Goal: Find specific page/section: Find specific page/section

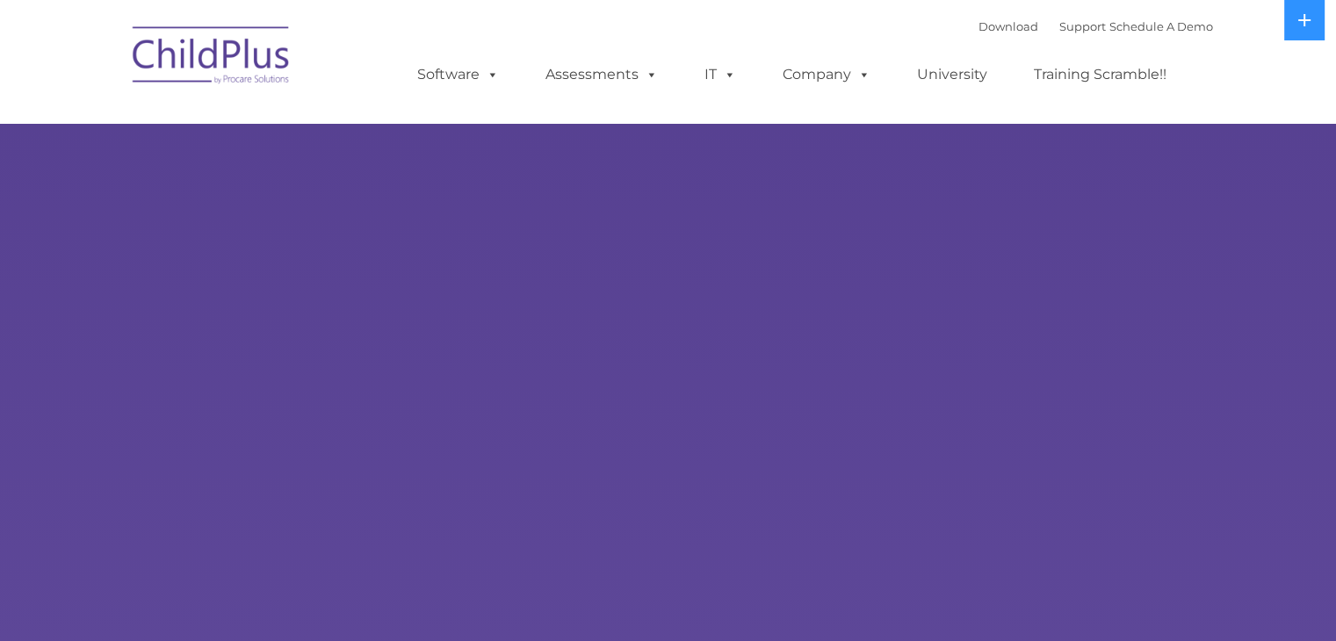
select select "MEDIUM"
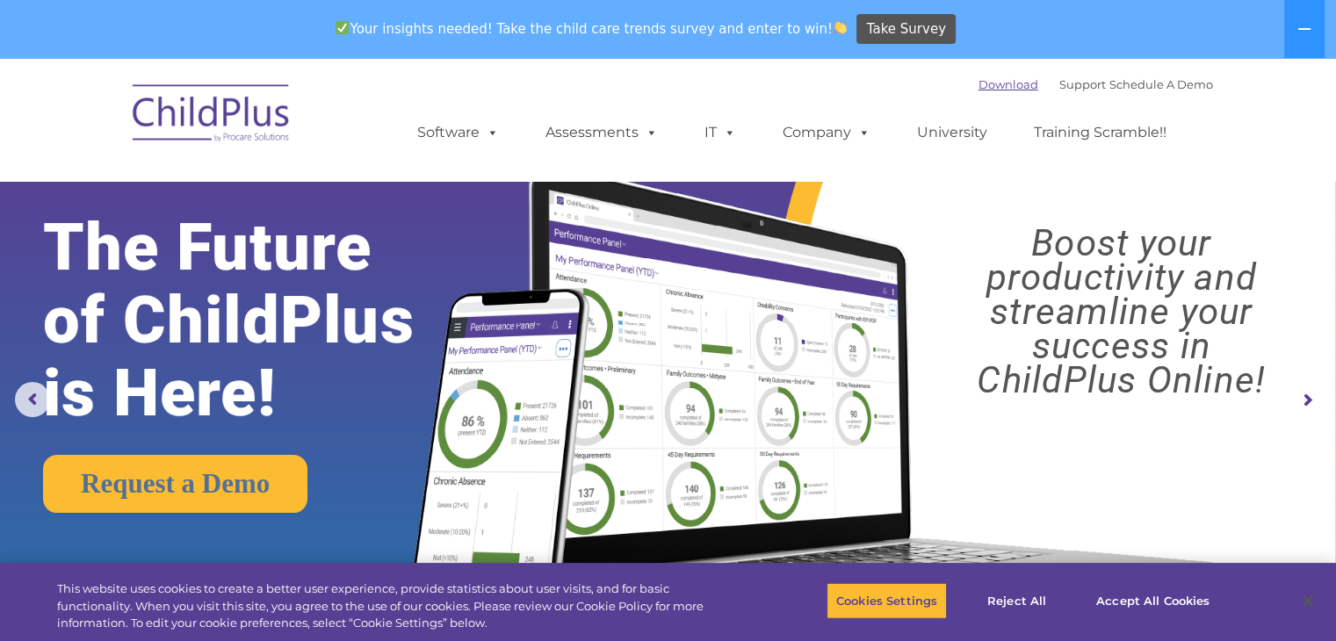
click at [994, 89] on link "Download" at bounding box center [1008, 84] width 60 height 14
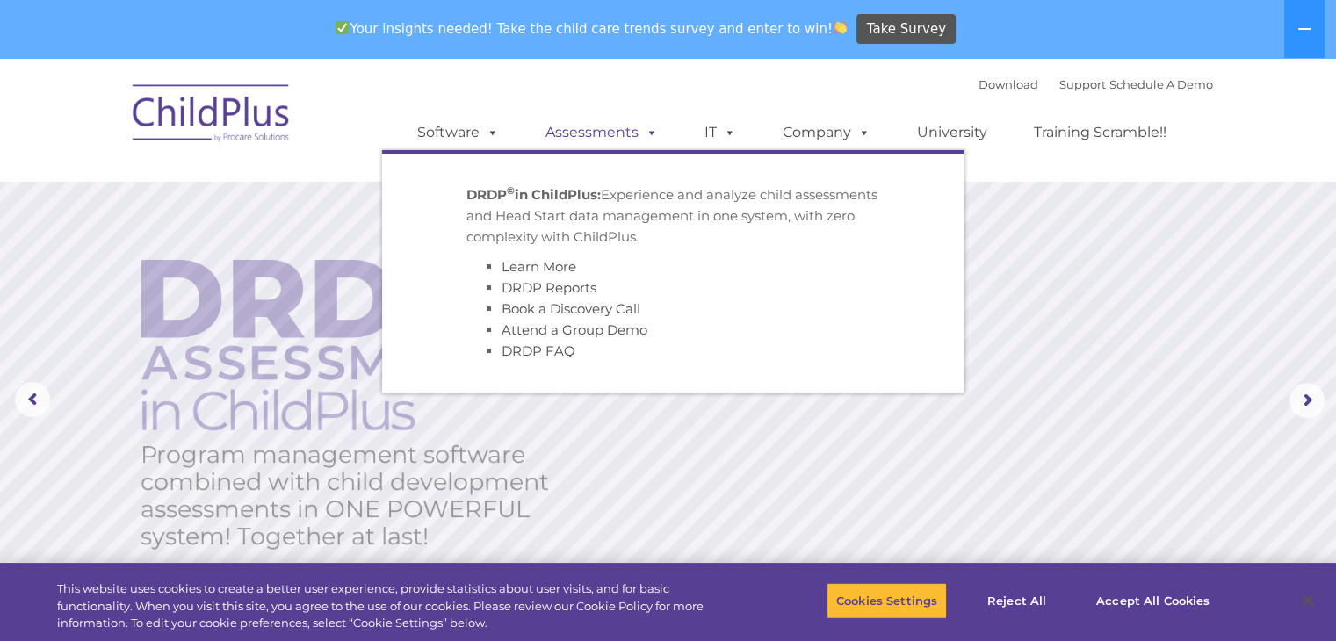
click at [616, 138] on link "Assessments" at bounding box center [602, 132] width 148 height 35
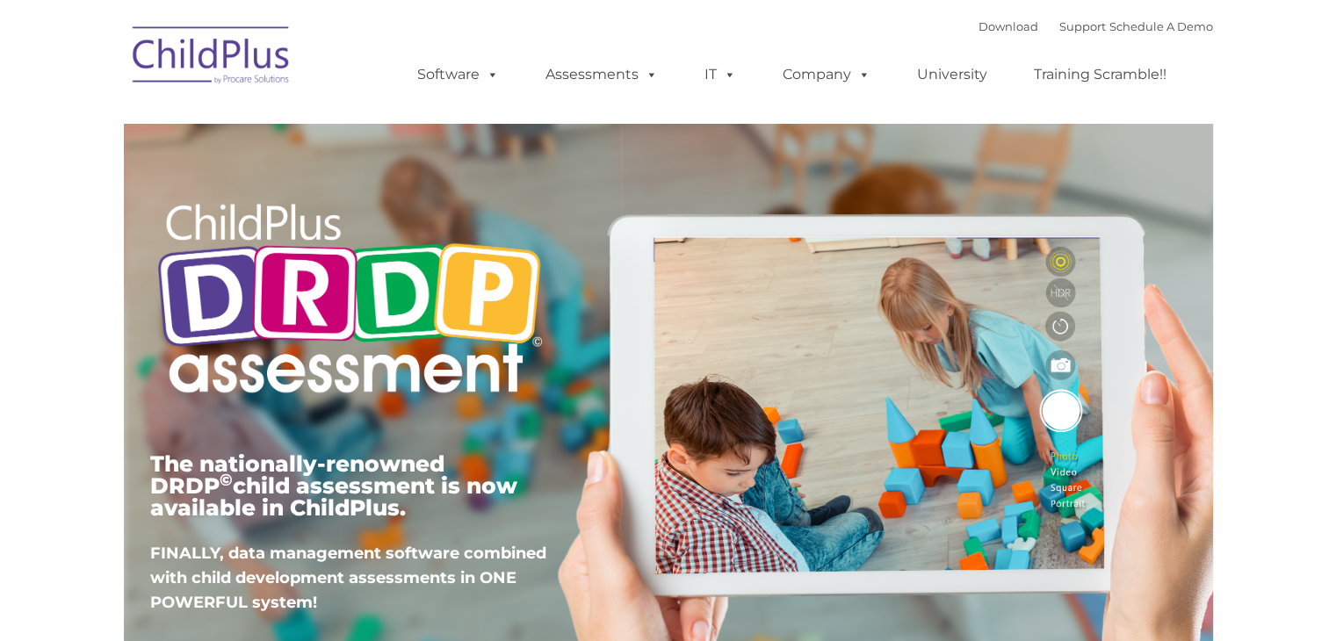
type input ""
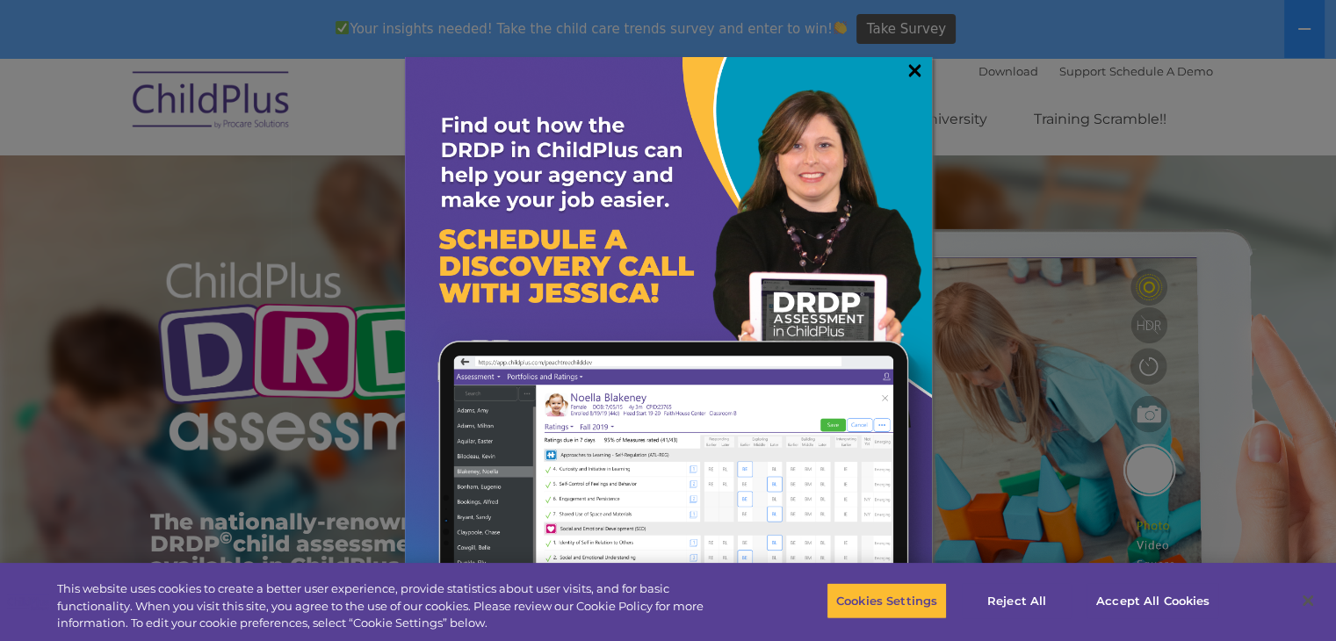
click at [918, 77] on link "×" at bounding box center [915, 70] width 20 height 18
